Goal: Task Accomplishment & Management: Manage account settings

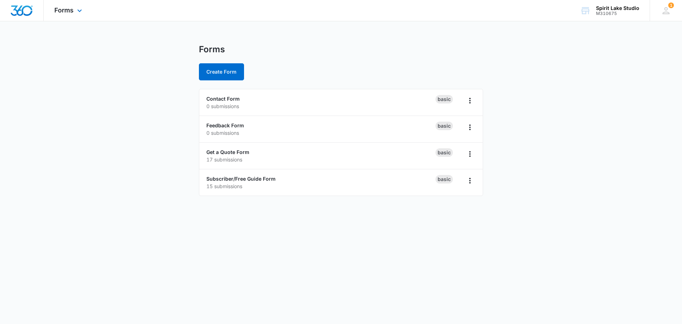
click at [75, 10] on div "Forms Apps Reputation Websites Forms CRM Email Social Payments POS Content Ads …" at bounding box center [69, 10] width 51 height 21
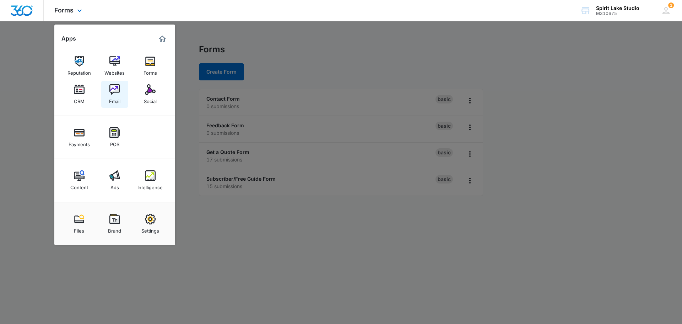
click at [119, 94] on img at bounding box center [114, 89] width 11 height 11
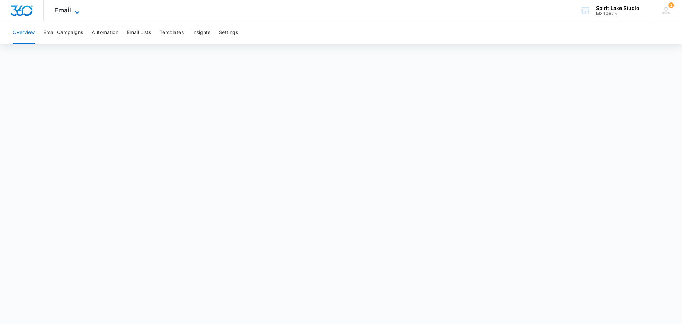
click at [74, 12] on icon at bounding box center [77, 12] width 9 height 9
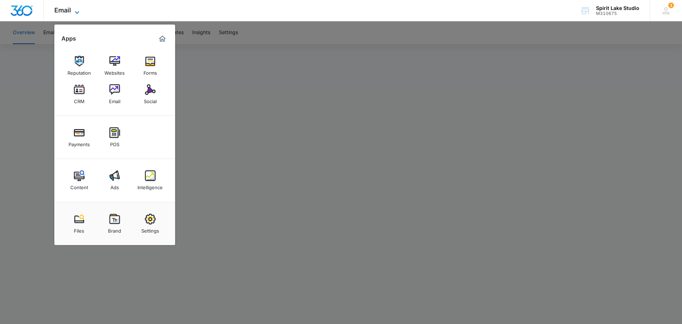
click at [74, 12] on icon at bounding box center [77, 12] width 9 height 9
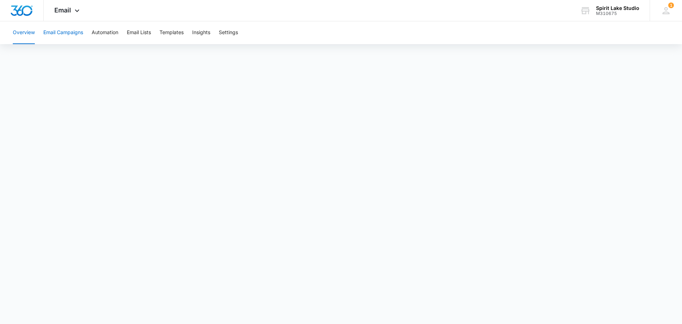
click at [67, 33] on button "Email Campaigns" at bounding box center [63, 32] width 40 height 23
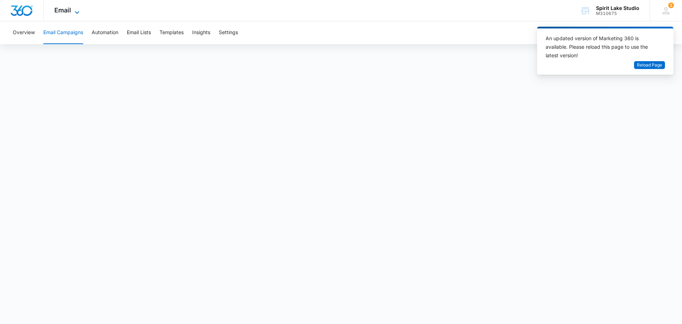
click at [66, 12] on span "Email" at bounding box center [62, 9] width 17 height 7
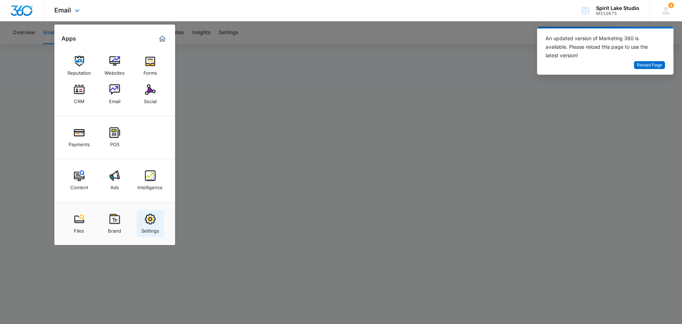
click at [151, 222] on img at bounding box center [150, 218] width 11 height 11
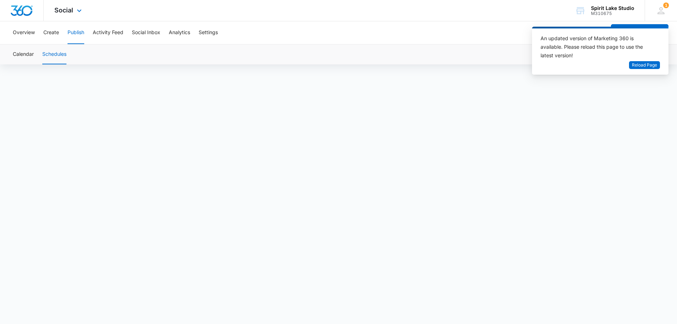
click at [22, 12] on img "Dashboard" at bounding box center [21, 10] width 23 height 11
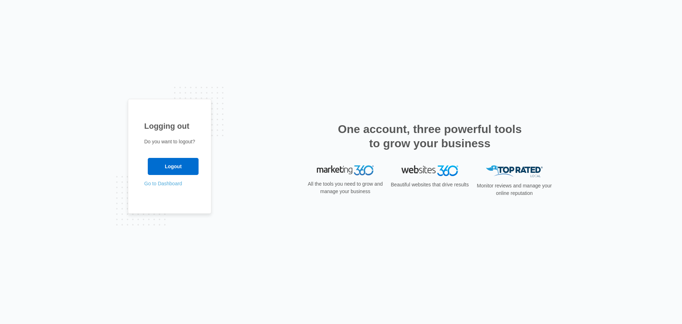
click at [163, 185] on link "Go to Dashboard" at bounding box center [163, 183] width 38 height 6
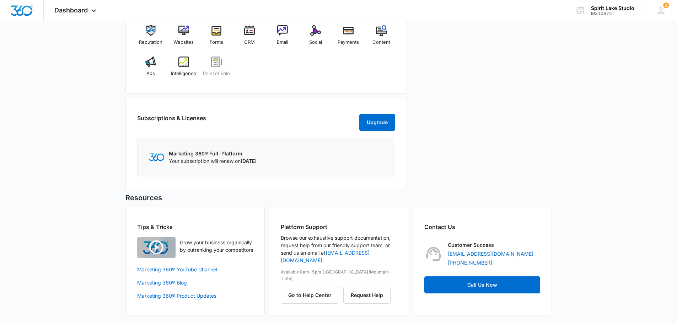
scroll to position [315, 0]
click at [323, 286] on button "Go to Help Center" at bounding box center [310, 294] width 58 height 17
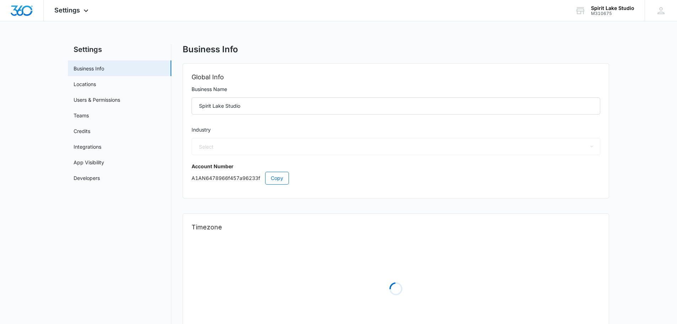
select select "54"
select select "US"
select select "America/Chicago"
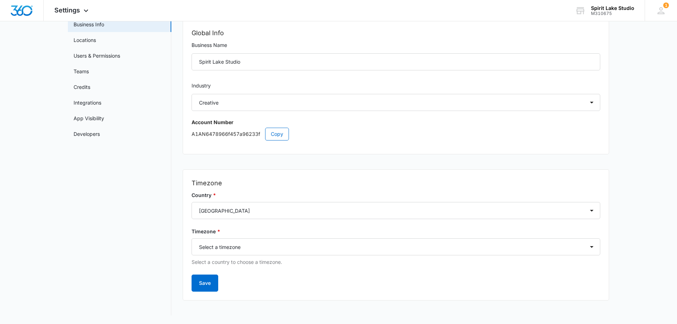
scroll to position [9, 0]
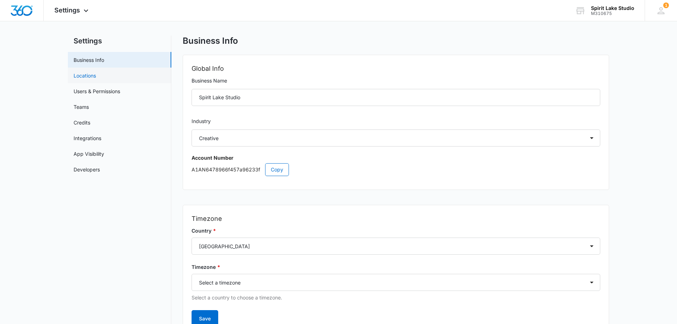
click at [90, 74] on link "Locations" at bounding box center [85, 75] width 22 height 7
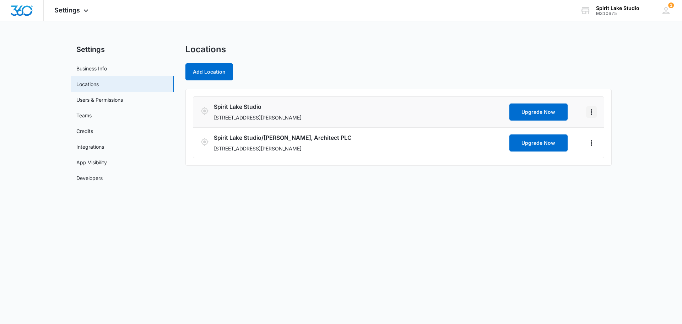
click at [594, 112] on icon "Actions" at bounding box center [591, 112] width 9 height 9
click at [594, 111] on icon "Actions" at bounding box center [591, 112] width 9 height 9
click at [592, 111] on icon "Actions" at bounding box center [591, 112] width 1 height 6
click at [600, 130] on link "Edit" at bounding box center [599, 132] width 9 height 6
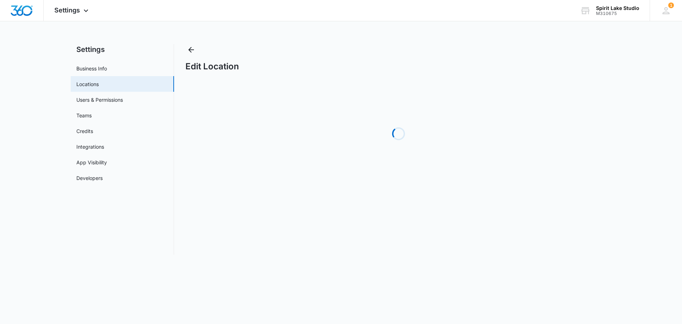
select select "[US_STATE]"
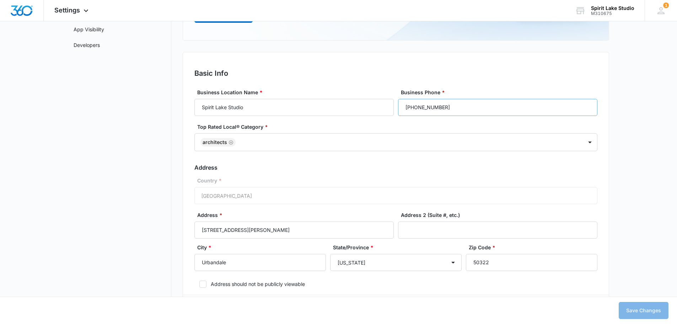
scroll to position [142, 0]
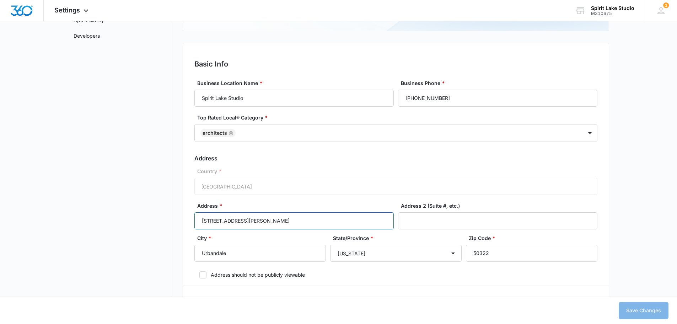
click at [280, 221] on input "[STREET_ADDRESS][PERSON_NAME]" at bounding box center [293, 220] width 199 height 17
drag, startPoint x: 281, startPoint y: 220, endPoint x: 119, endPoint y: 199, distance: 163.6
drag, startPoint x: 298, startPoint y: 218, endPoint x: 248, endPoint y: 221, distance: 49.8
click at [248, 221] on input "1710 Lincoln Avenue, suite D" at bounding box center [293, 220] width 199 height 17
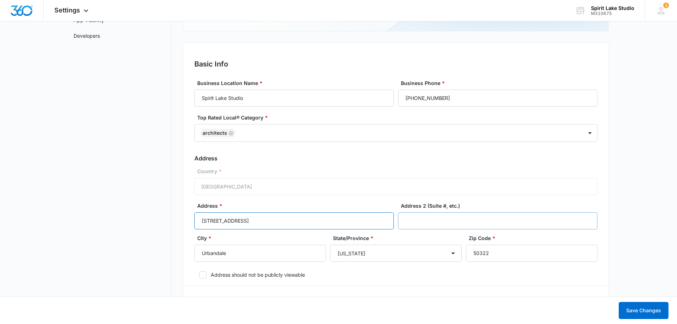
type input "[STREET_ADDRESS]"
click at [449, 212] on input "Address 2 (Suite #, etc.)" at bounding box center [497, 220] width 199 height 17
paste input ", suite D"
click at [410, 223] on input ", suite D" at bounding box center [497, 220] width 199 height 17
type input "Suite D"
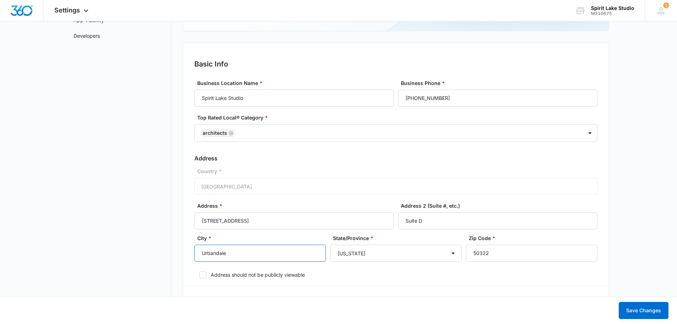
click at [272, 253] on input "Urbandale" at bounding box center [259, 252] width 131 height 17
drag, startPoint x: 268, startPoint y: 254, endPoint x: 146, endPoint y: 236, distance: 122.8
type input "s"
type input "spirit Lake"
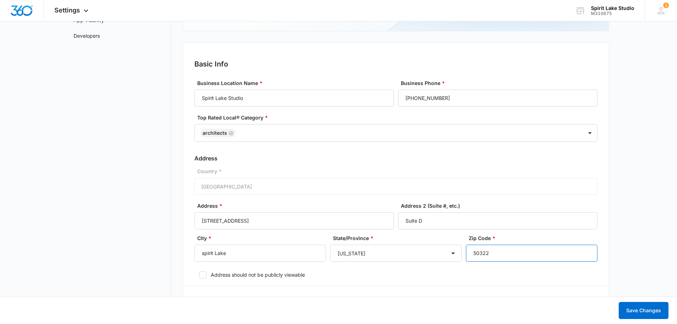
click at [500, 254] on input "50322" at bounding box center [531, 252] width 131 height 17
type input "51630"
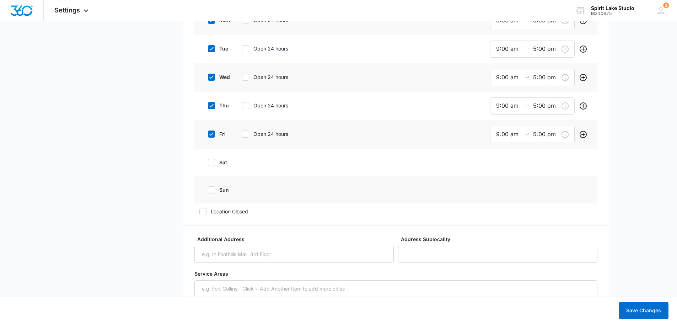
scroll to position [675, 0]
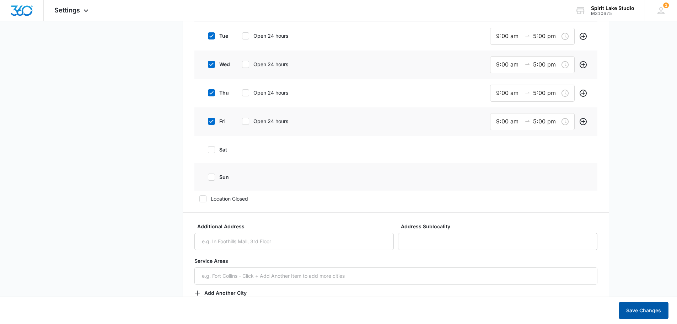
click at [637, 304] on button "Save Changes" at bounding box center [643, 310] width 50 height 17
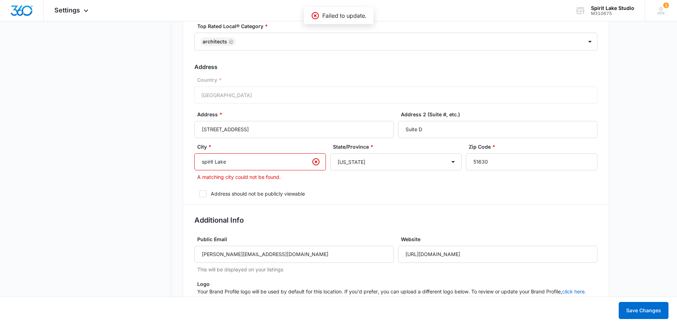
click at [258, 163] on input "spirit Lake" at bounding box center [259, 161] width 131 height 17
type input "Spirit Lake"
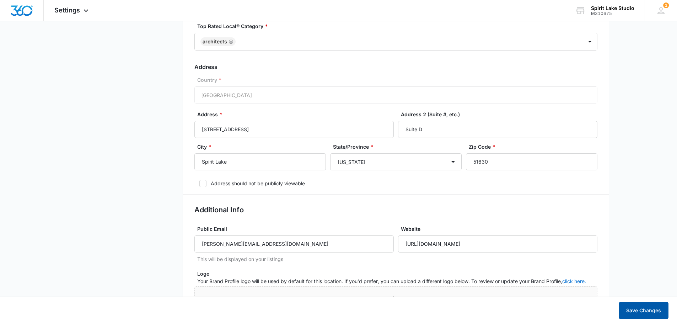
click at [634, 309] on button "Save Changes" at bounding box center [643, 310] width 50 height 17
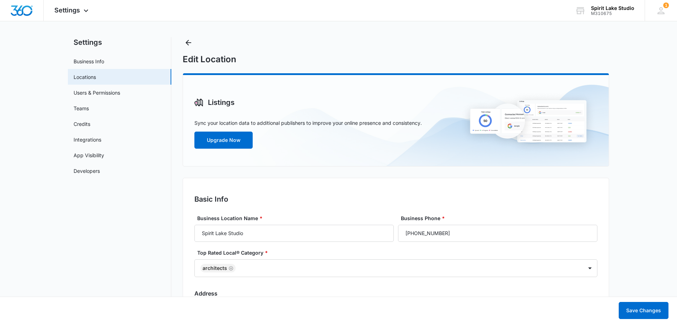
scroll to position [0, 0]
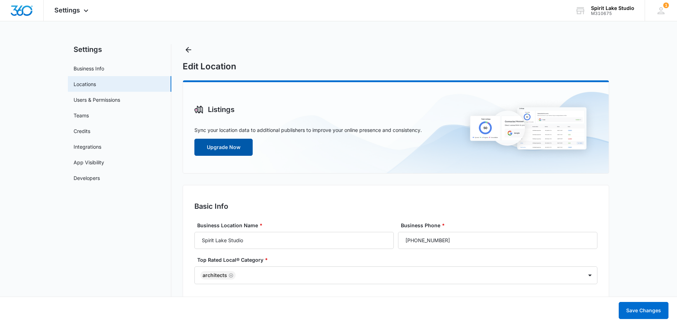
click at [235, 145] on button "Upgrade Now" at bounding box center [223, 147] width 58 height 17
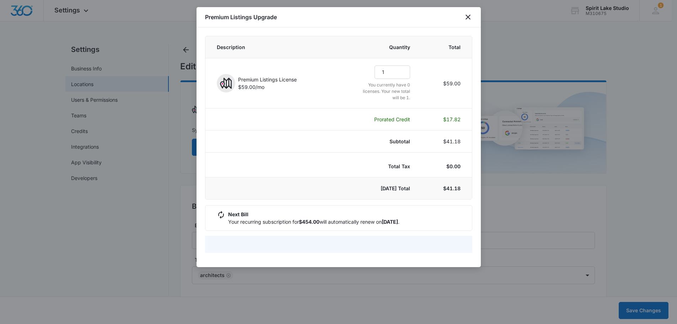
select select "pm_1Q7MVmA4n8RTgNjUok1oKtJA"
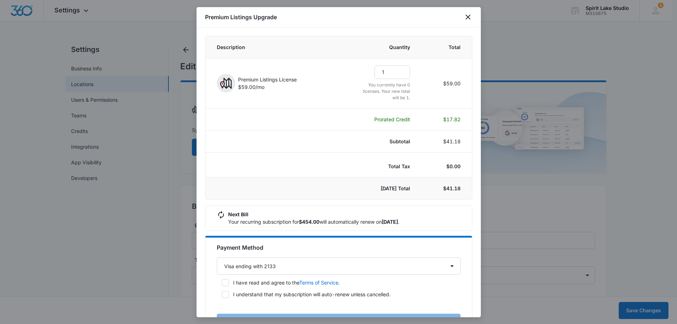
click at [470, 15] on icon "close" at bounding box center [468, 17] width 9 height 9
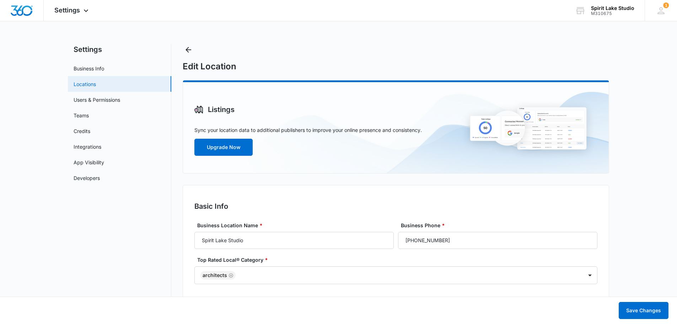
click at [90, 83] on link "Locations" at bounding box center [85, 83] width 22 height 7
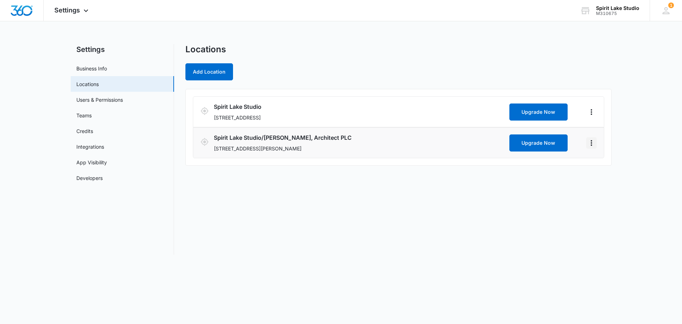
click at [591, 142] on icon "Actions" at bounding box center [591, 143] width 9 height 9
click at [600, 161] on link "Edit" at bounding box center [599, 162] width 9 height 6
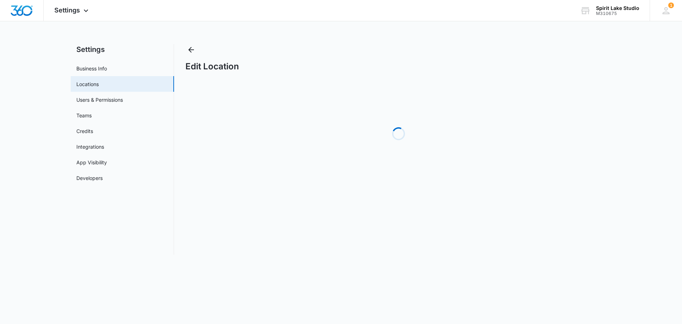
select select "[US_STATE]"
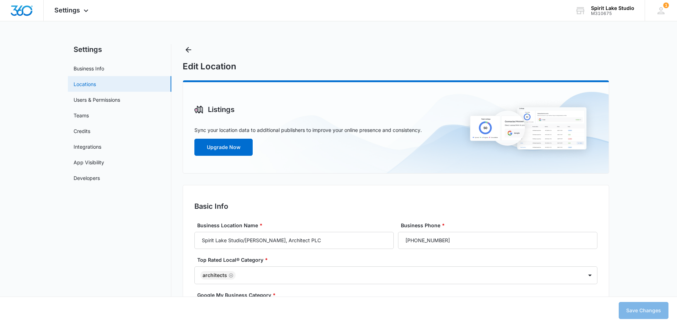
click at [79, 82] on link "Locations" at bounding box center [85, 83] width 22 height 7
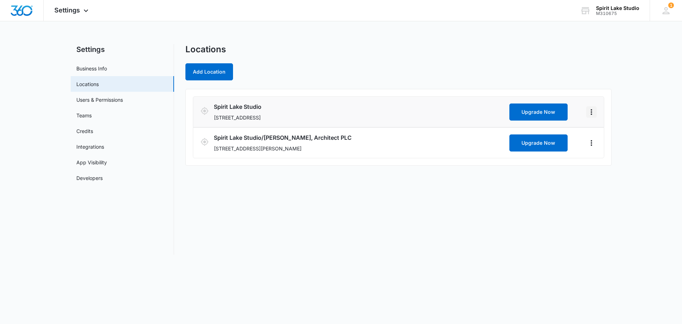
click at [591, 109] on icon "Actions" at bounding box center [591, 112] width 9 height 9
click at [599, 131] on link "Edit" at bounding box center [599, 132] width 9 height 6
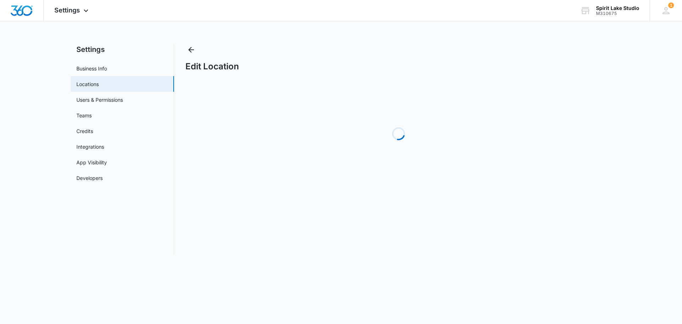
select select "[US_STATE]"
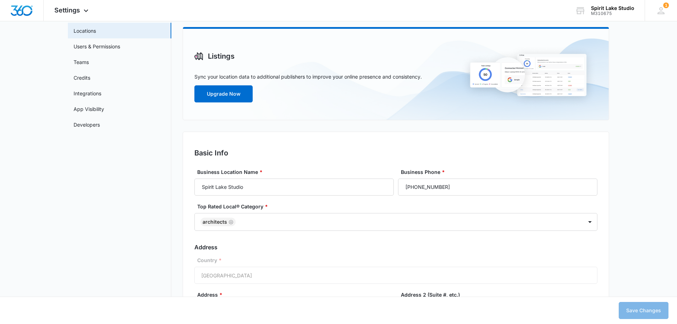
scroll to position [71, 0]
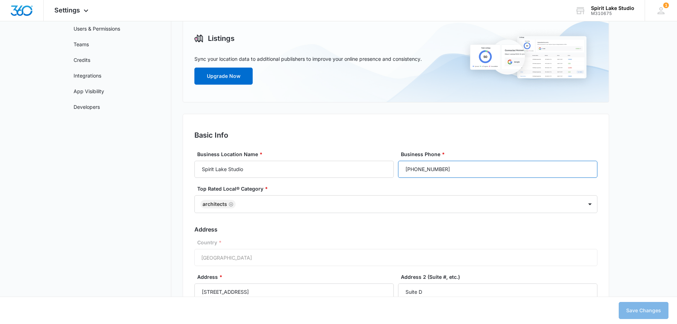
click at [487, 173] on input "[PHONE_NUMBER]" at bounding box center [497, 169] width 199 height 17
drag, startPoint x: 485, startPoint y: 164, endPoint x: 320, endPoint y: 175, distance: 165.6
click at [353, 168] on div "Business Location Name * [GEOGRAPHIC_DATA] Business Phone * [PHONE_NUMBER]" at bounding box center [395, 163] width 403 height 27
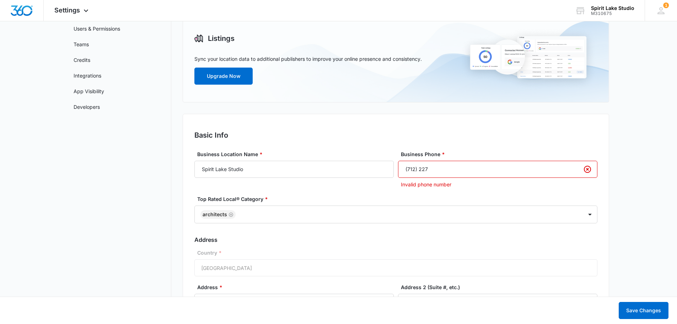
type input "[PHONE_NUMBER]"
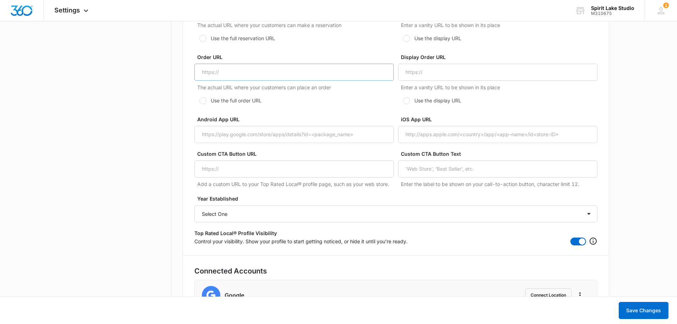
scroll to position [1314, 0]
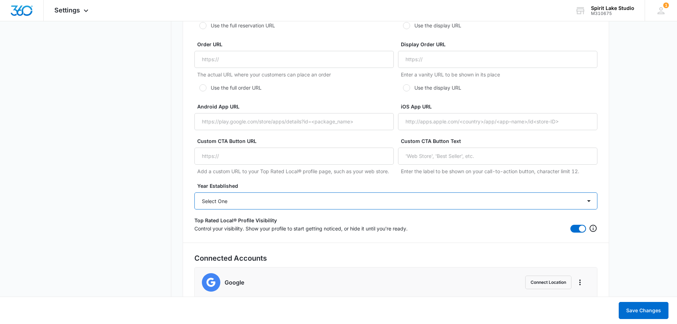
click at [338, 200] on select "Select One 2025 2024 2023 2022 2021 2020 2019 2018 2017 2016 2015 2014 2013 201…" at bounding box center [395, 200] width 403 height 17
select select "1999"
click at [194, 192] on select "Select One 2025 2024 2023 2022 2021 2020 2019 2018 2017 2016 2015 2014 2013 201…" at bounding box center [395, 200] width 403 height 17
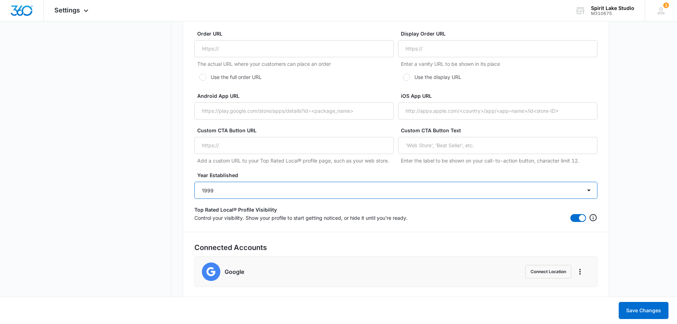
scroll to position [1331, 0]
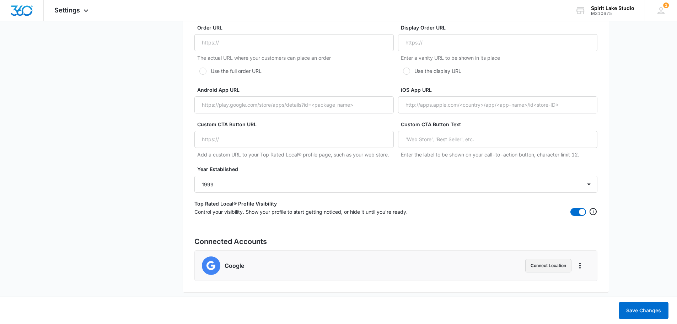
click at [548, 268] on button "Connect Location" at bounding box center [548, 265] width 46 height 13
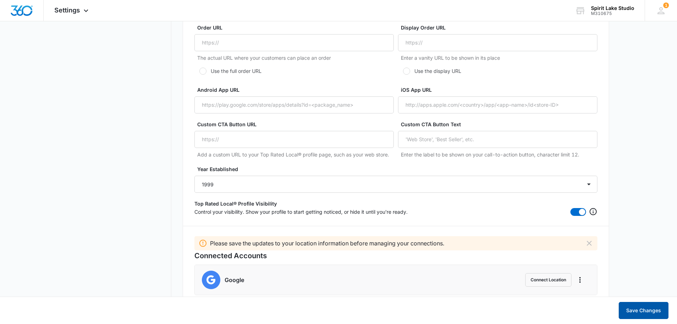
click at [629, 307] on button "Save Changes" at bounding box center [643, 310] width 50 height 17
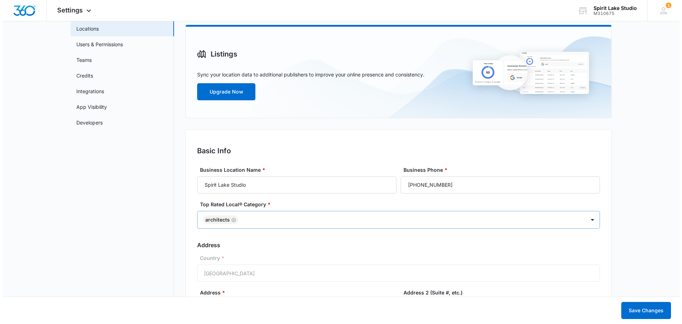
scroll to position [0, 0]
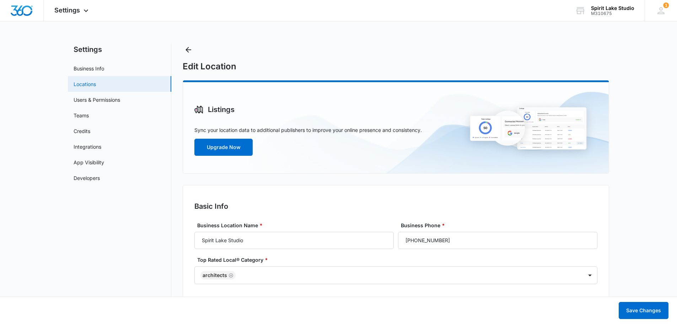
click at [85, 82] on link "Locations" at bounding box center [85, 83] width 22 height 7
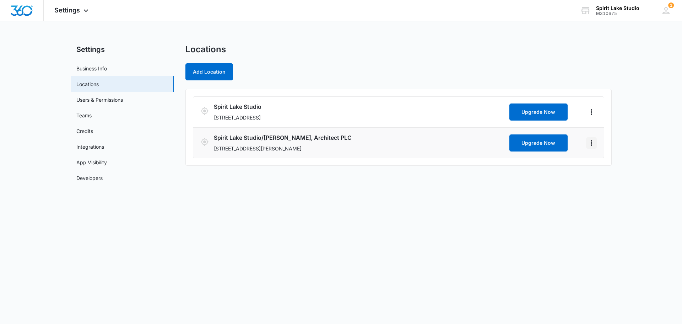
click at [592, 141] on icon "Actions" at bounding box center [591, 143] width 9 height 9
click at [588, 146] on icon "Actions" at bounding box center [591, 143] width 9 height 9
click at [602, 161] on link "Edit" at bounding box center [599, 162] width 9 height 6
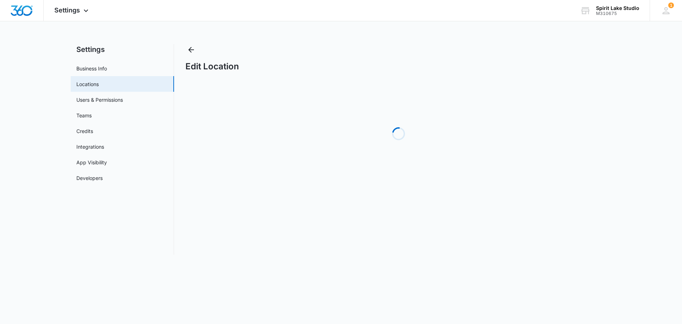
select select "[US_STATE]"
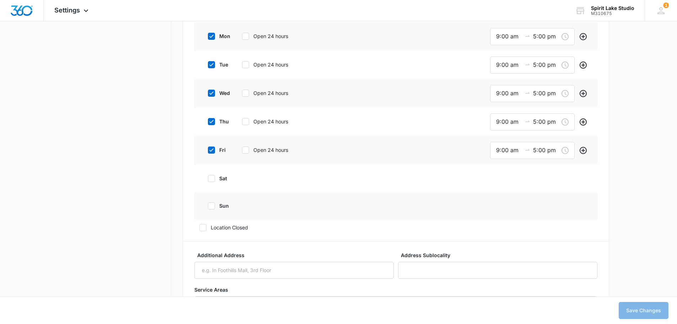
scroll to position [675, 0]
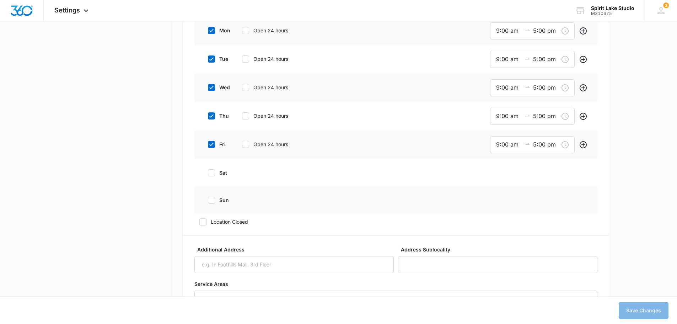
click at [203, 220] on icon at bounding box center [203, 221] width 6 height 6
click at [199, 220] on input "Location Closed" at bounding box center [196, 221] width 5 height 5
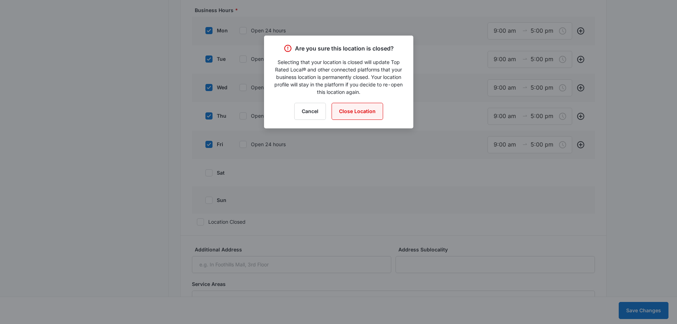
click at [345, 109] on button "Close Location" at bounding box center [357, 111] width 52 height 17
checkbox input "true"
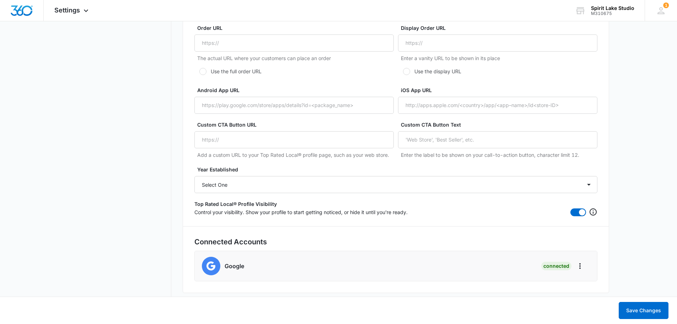
scroll to position [1354, 0]
click at [642, 310] on button "Save Changes" at bounding box center [643, 310] width 50 height 17
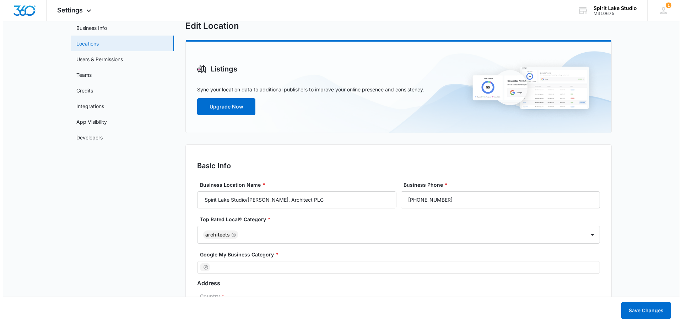
scroll to position [0, 0]
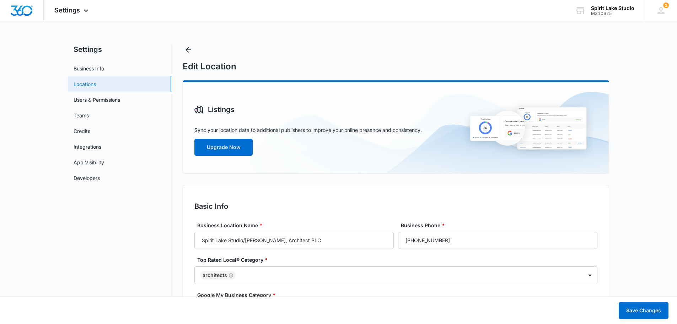
click at [81, 83] on link "Locations" at bounding box center [85, 83] width 22 height 7
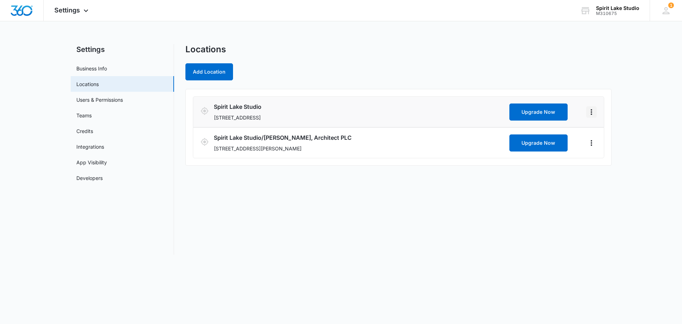
click at [591, 110] on icon "Actions" at bounding box center [591, 112] width 9 height 9
click at [599, 131] on link "Edit" at bounding box center [599, 132] width 9 height 6
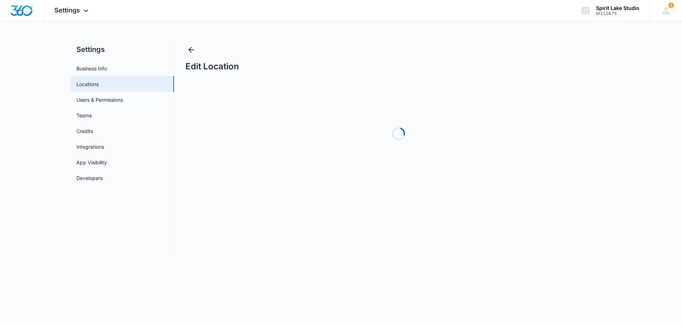
select select "[US_STATE]"
select select "1999"
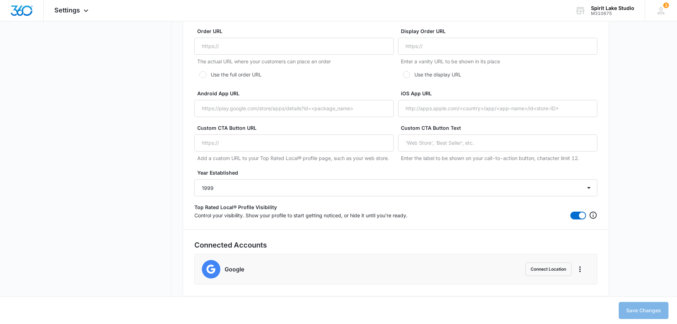
scroll to position [1331, 0]
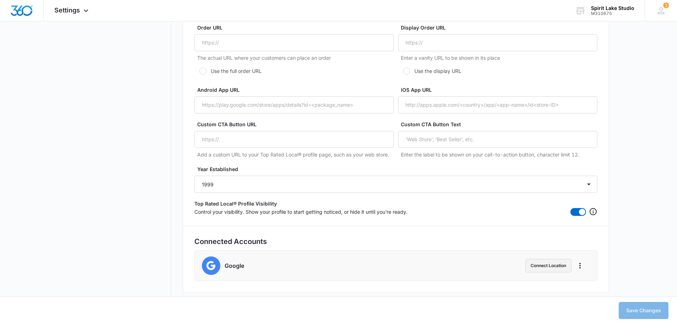
click at [546, 264] on button "Connect Location" at bounding box center [548, 265] width 46 height 13
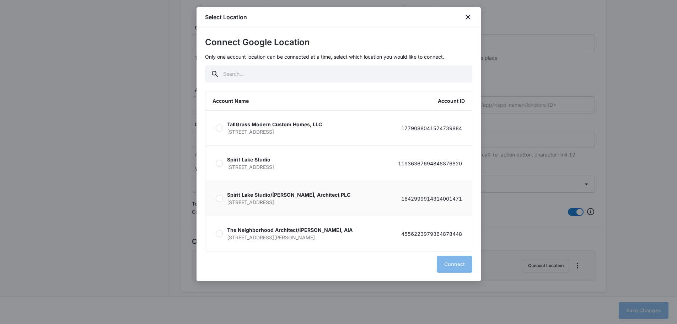
click at [219, 199] on div at bounding box center [219, 198] width 7 height 7
click at [216, 199] on input "Spirit Lake Studio/[PERSON_NAME], Architect PLC [STREET_ADDRESS] 18429999143140…" at bounding box center [215, 198] width 0 height 0
radio input "true"
click at [456, 261] on button "Connect" at bounding box center [455, 263] width 36 height 17
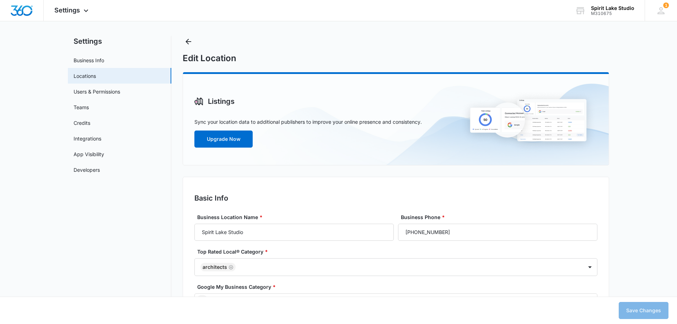
scroll to position [0, 0]
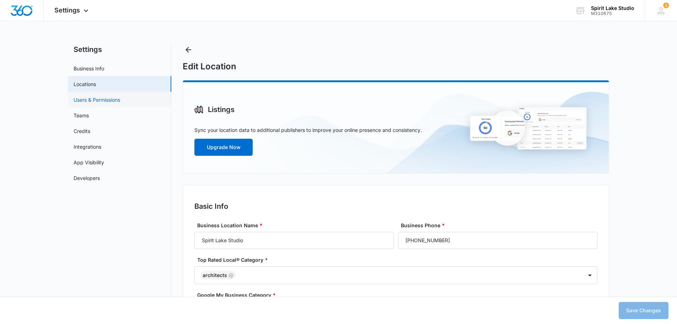
click at [79, 99] on link "Users & Permissions" at bounding box center [97, 99] width 47 height 7
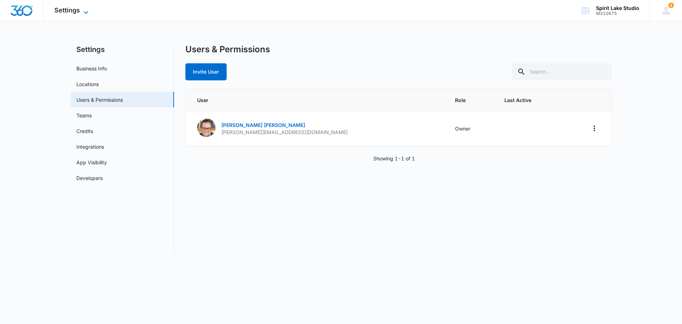
click at [75, 10] on span "Settings" at bounding box center [67, 9] width 26 height 7
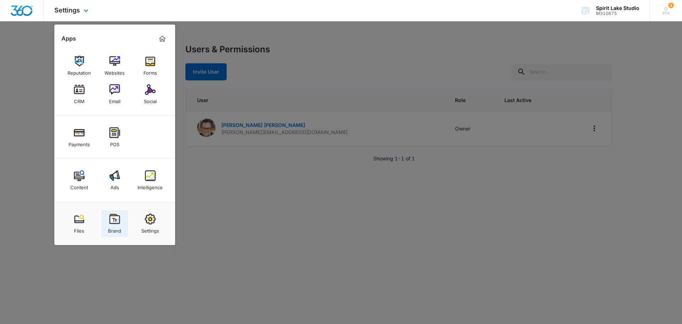
click at [114, 219] on img at bounding box center [114, 218] width 11 height 11
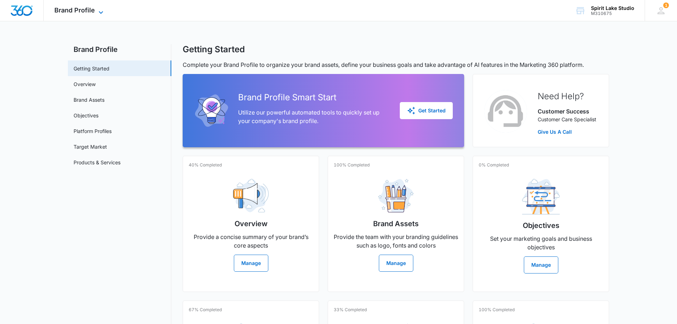
click at [99, 11] on icon at bounding box center [101, 12] width 9 height 9
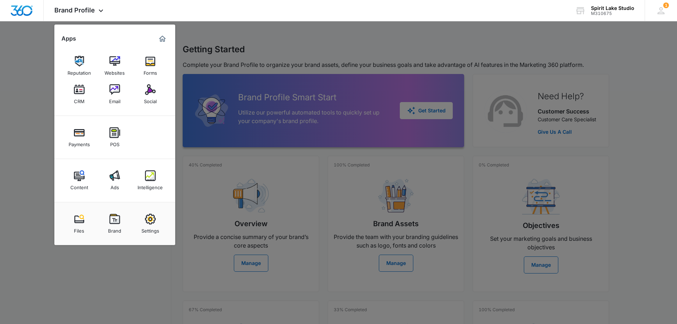
click at [321, 182] on div at bounding box center [338, 162] width 677 height 324
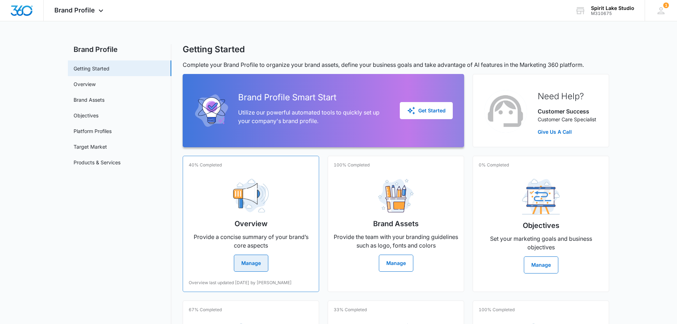
click at [244, 259] on button "Manage" at bounding box center [251, 262] width 34 height 17
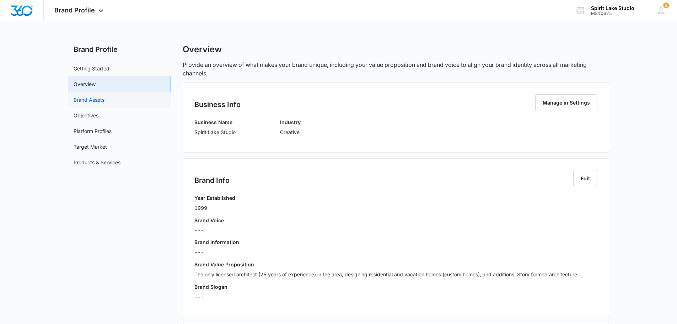
click at [92, 98] on link "Brand Assets" at bounding box center [89, 99] width 31 height 7
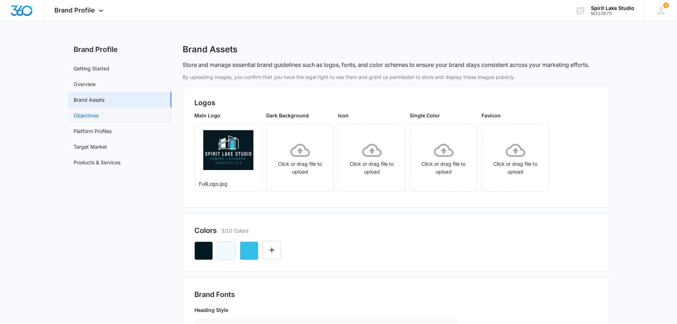
click at [84, 117] on link "Objectives" at bounding box center [86, 115] width 25 height 7
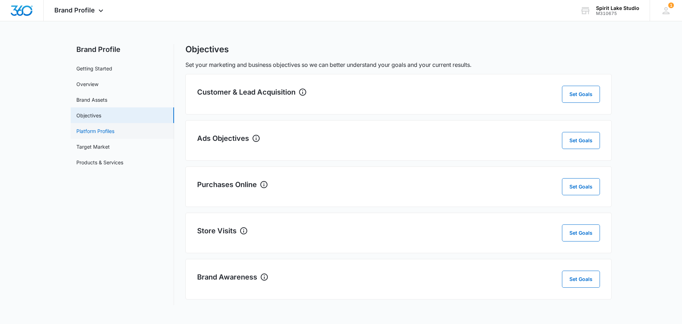
click at [95, 128] on link "Platform Profiles" at bounding box center [95, 130] width 38 height 7
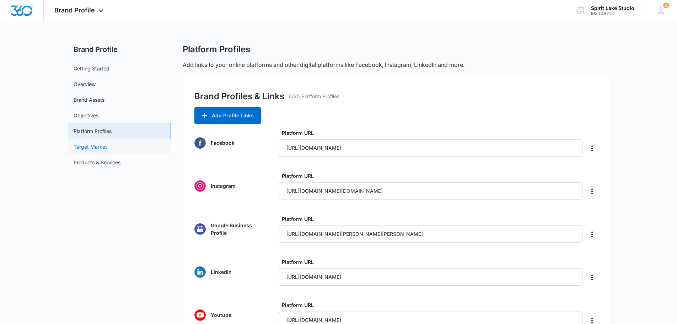
click at [101, 143] on link "Target Market" at bounding box center [90, 146] width 33 height 7
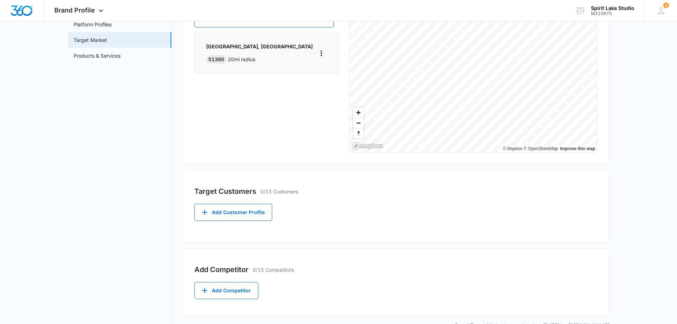
scroll to position [125, 0]
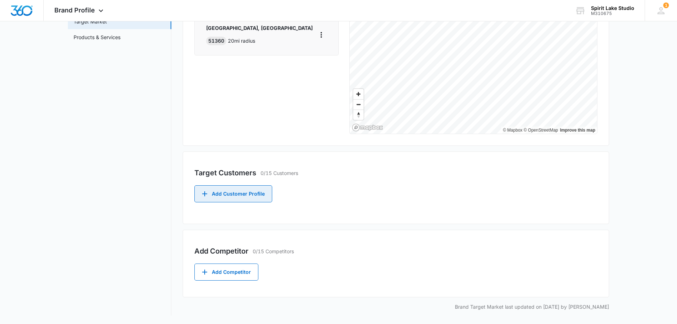
click at [234, 193] on button "Add Customer Profile" at bounding box center [233, 193] width 78 height 17
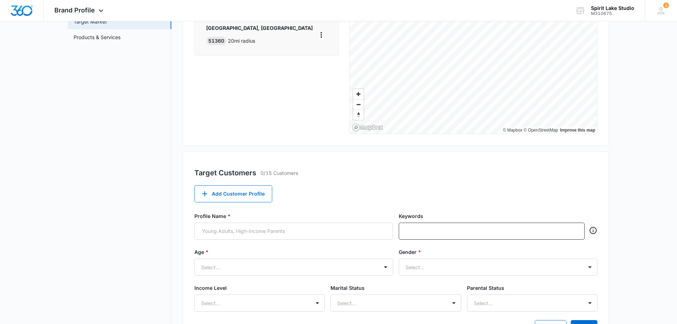
click at [336, 173] on div "Target Customers 0/15 Customers" at bounding box center [395, 172] width 403 height 11
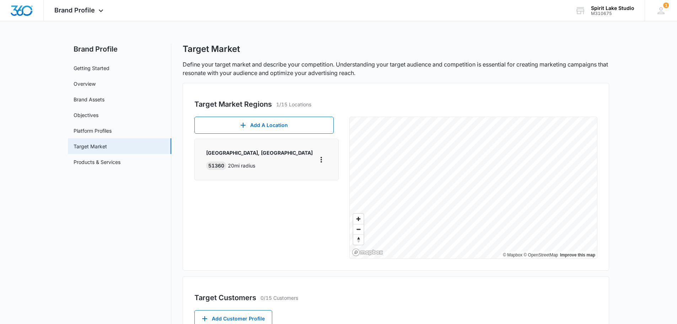
scroll to position [0, 0]
click at [99, 11] on icon at bounding box center [101, 12] width 9 height 9
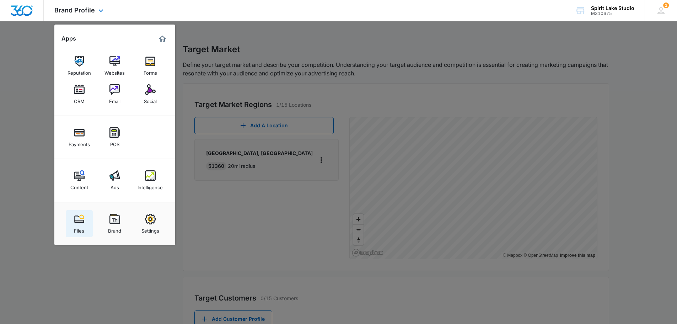
click at [76, 218] on img at bounding box center [79, 218] width 11 height 11
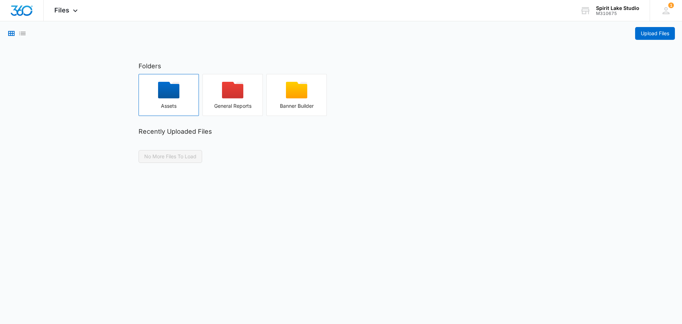
click at [170, 91] on icon "button" at bounding box center [168, 90] width 21 height 17
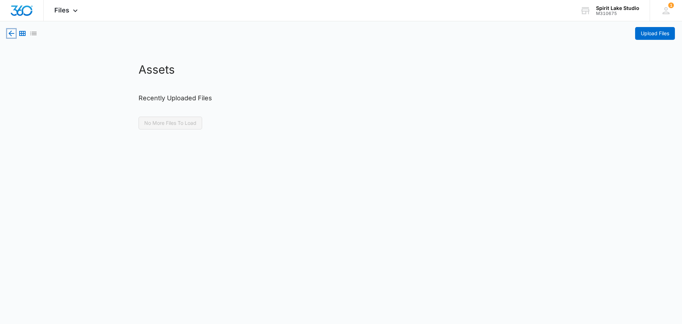
click at [11, 31] on icon "button" at bounding box center [12, 34] width 6 height 6
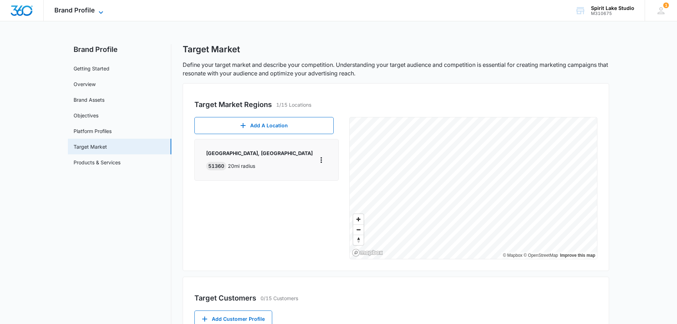
click at [81, 11] on span "Brand Profile" at bounding box center [74, 9] width 40 height 7
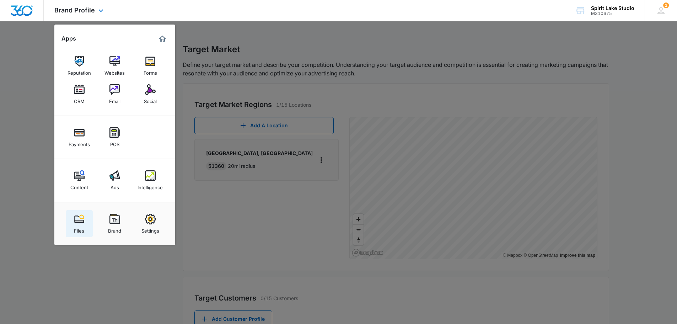
click at [74, 223] on img at bounding box center [79, 218] width 11 height 11
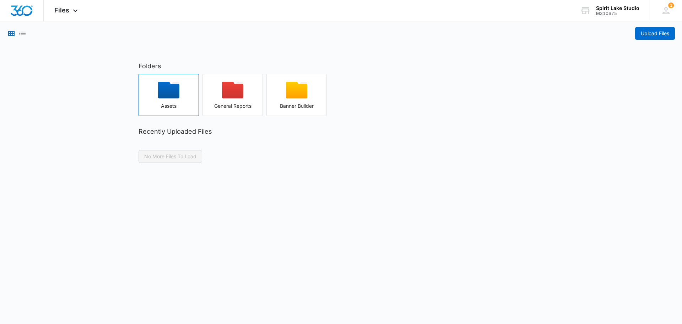
click at [160, 94] on icon "button" at bounding box center [168, 90] width 21 height 17
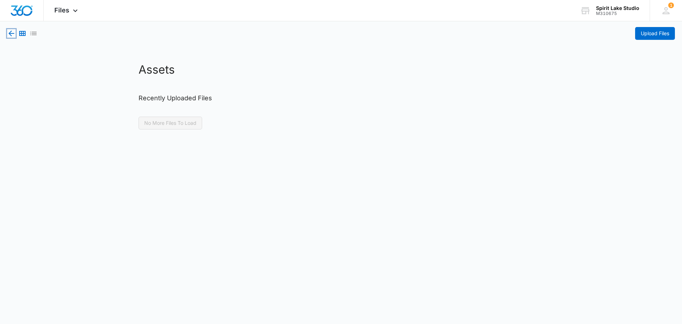
click at [9, 34] on icon "button" at bounding box center [11, 33] width 9 height 9
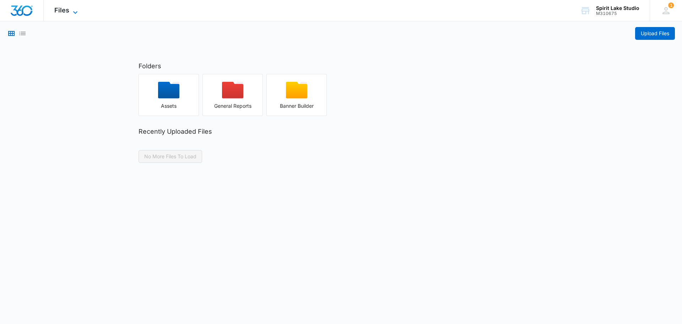
click at [72, 7] on div "Files Apps Reputation Websites Forms CRM Email Social Payments POS Content Ads …" at bounding box center [67, 10] width 47 height 21
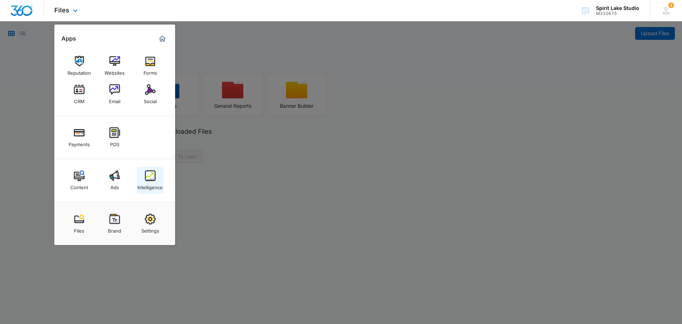
click at [145, 181] on div "Intelligence" at bounding box center [149, 185] width 25 height 9
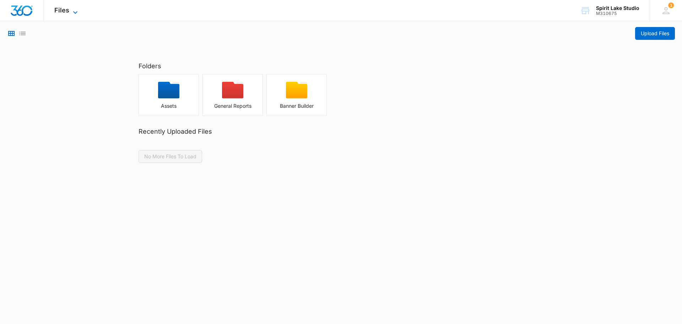
click at [64, 11] on span "Files" at bounding box center [61, 9] width 15 height 7
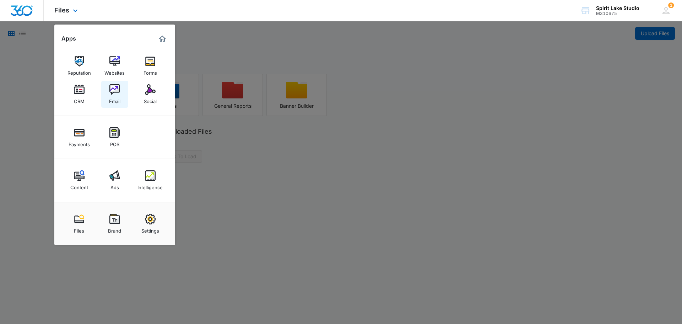
click at [112, 94] on img at bounding box center [114, 89] width 11 height 11
